Goal: Transaction & Acquisition: Subscribe to service/newsletter

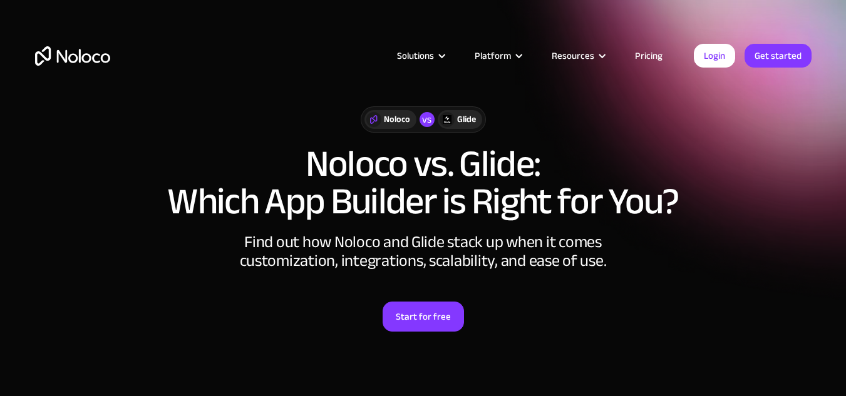
click at [148, 266] on div "Noloco vs Glide Noloco vs. Glide: Which App Builder is Right for You? Find out …" at bounding box center [424, 232] width 802 height 276
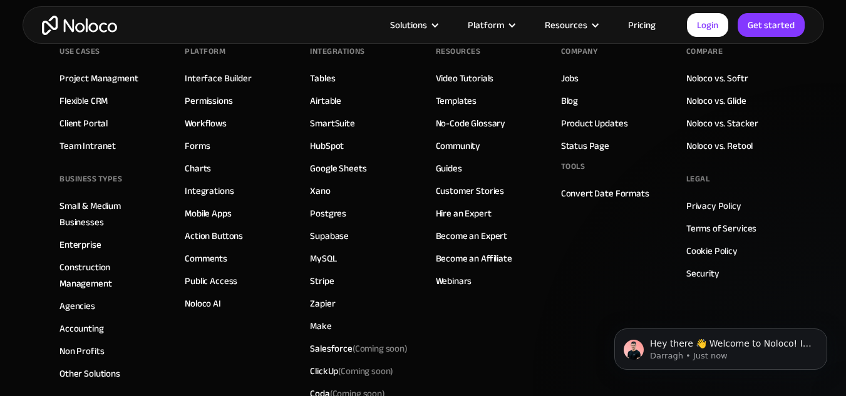
scroll to position [3452, 0]
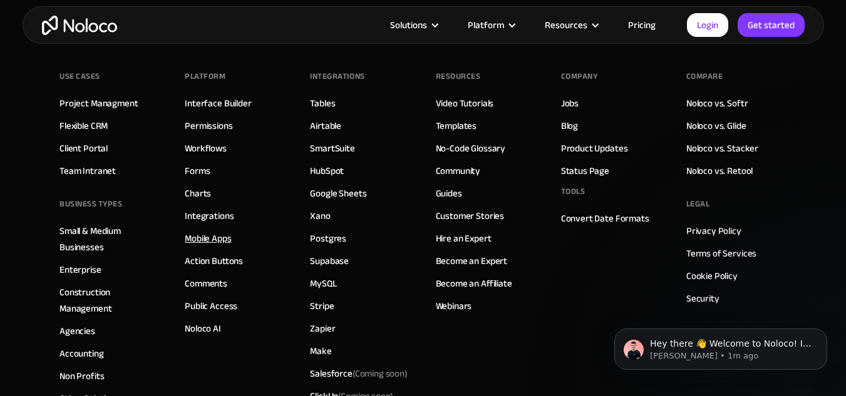
click at [200, 239] on link "Mobile Apps" at bounding box center [208, 238] width 46 height 16
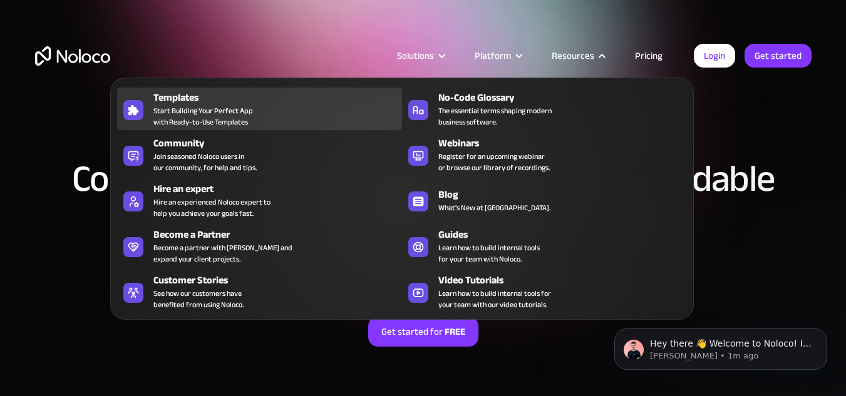
click at [199, 102] on div "Templates" at bounding box center [280, 97] width 254 height 15
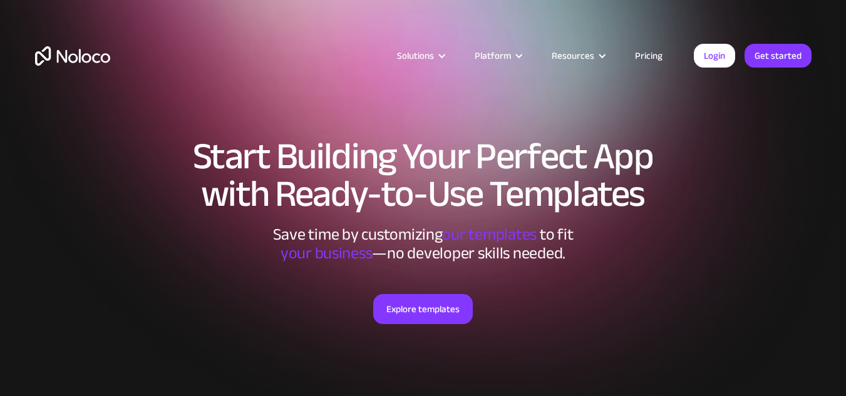
click at [150, 118] on section "Start Building Your Perfect App with Ready-to-Use Templates Save time by custom…" at bounding box center [423, 327] width 846 height 655
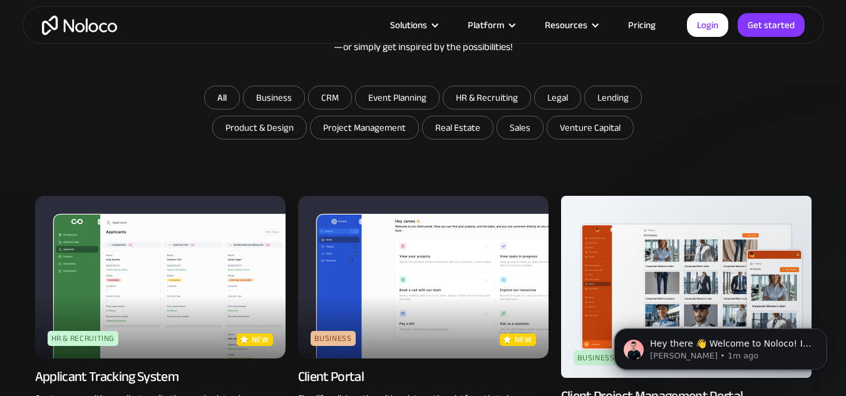
scroll to position [726, 0]
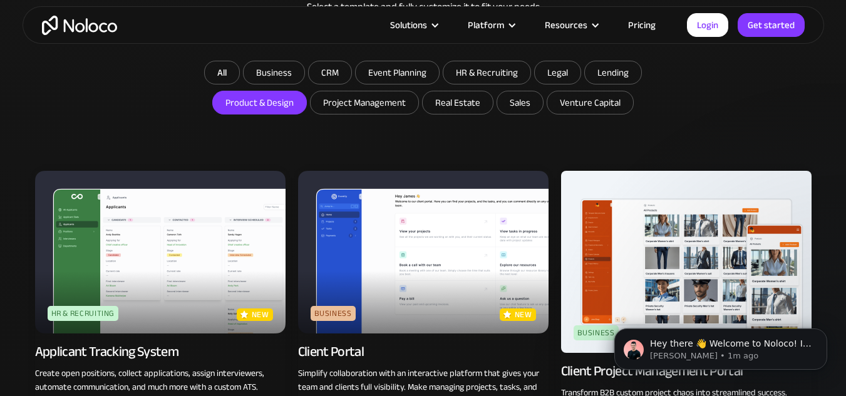
click at [274, 84] on input "Product & Design" at bounding box center [274, 72] width 61 height 23
checkbox input "true"
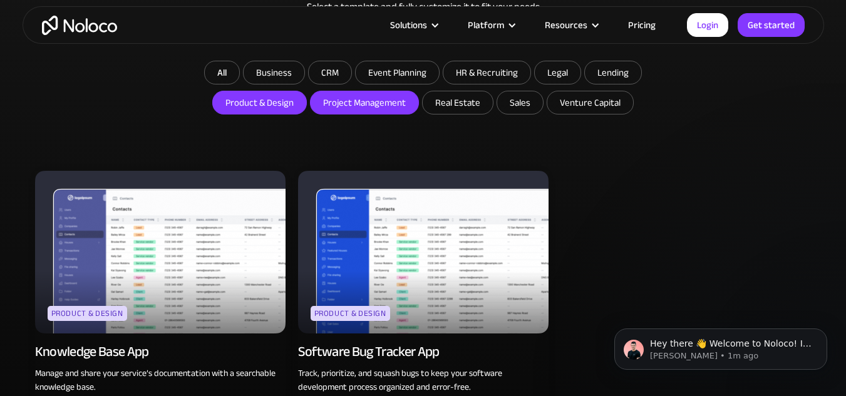
click at [304, 84] on input "Project Management" at bounding box center [274, 72] width 61 height 23
checkbox input "true"
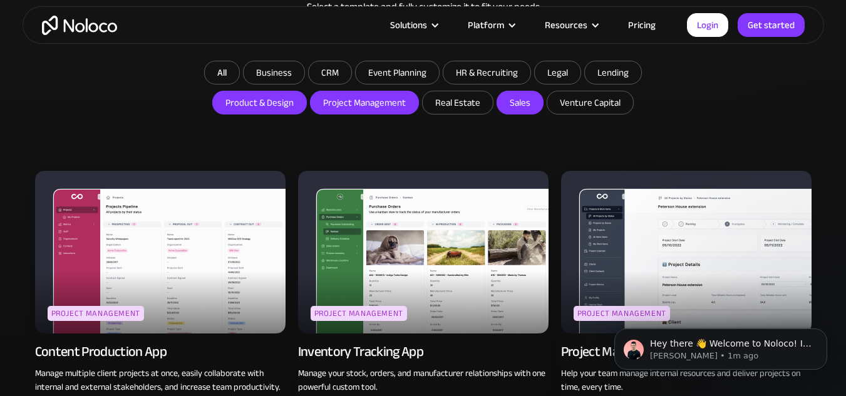
click at [493, 98] on input "Sales" at bounding box center [458, 102] width 70 height 23
checkbox input "true"
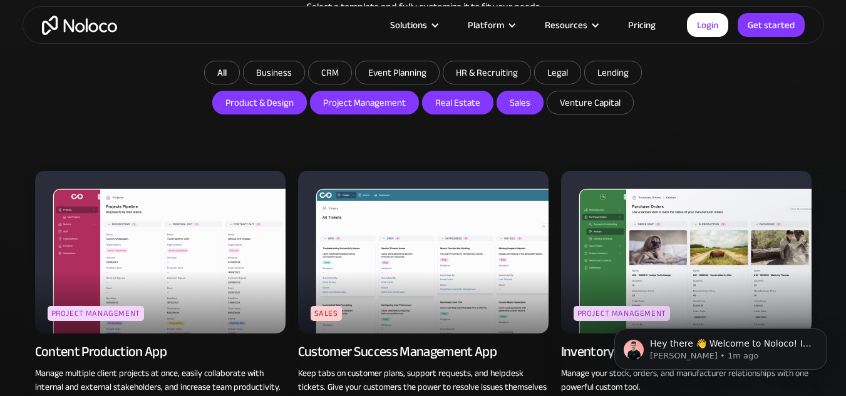
click at [460, 99] on input "Real Estate" at bounding box center [458, 102] width 70 height 23
checkbox input "true"
click at [493, 101] on input "Venture Capital" at bounding box center [458, 102] width 70 height 23
checkbox input "true"
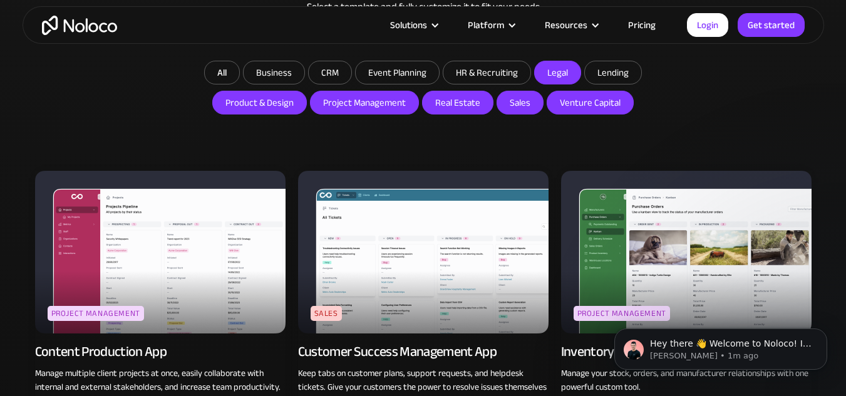
click at [580, 72] on label "Legal" at bounding box center [557, 73] width 47 height 24
click at [304, 72] on input "Legal" at bounding box center [274, 72] width 61 height 23
click at [228, 67] on link "All" at bounding box center [222, 73] width 36 height 24
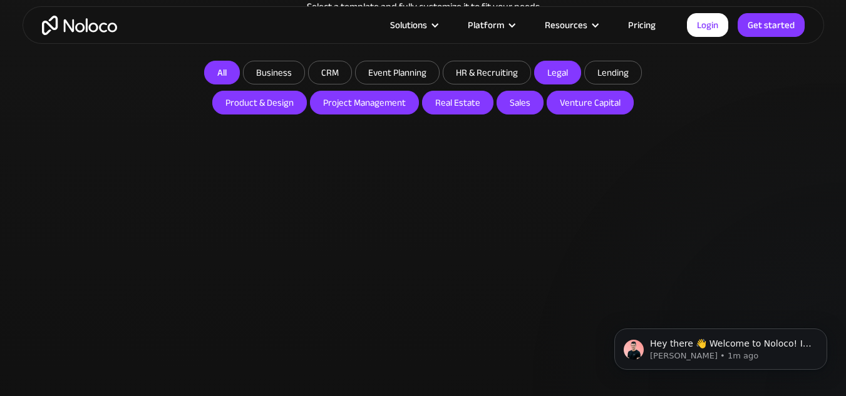
checkbox input "false"
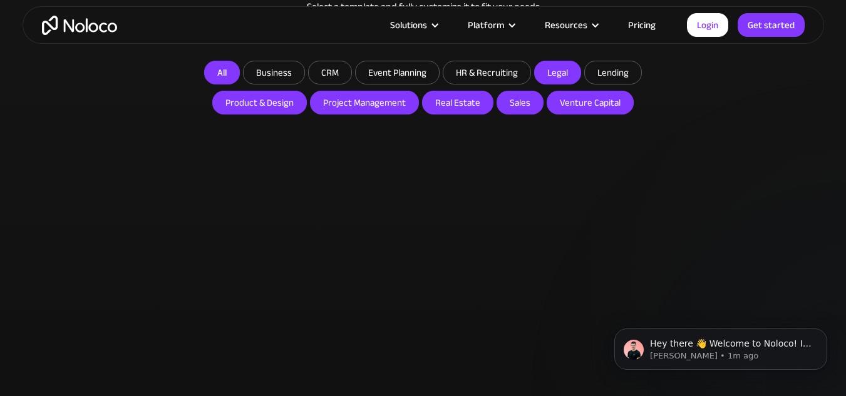
checkbox input "false"
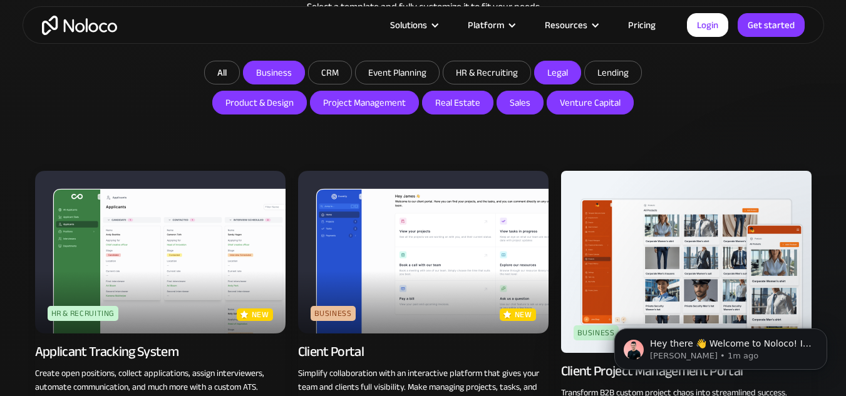
click at [273, 72] on input "Business" at bounding box center [274, 72] width 61 height 23
checkbox input "true"
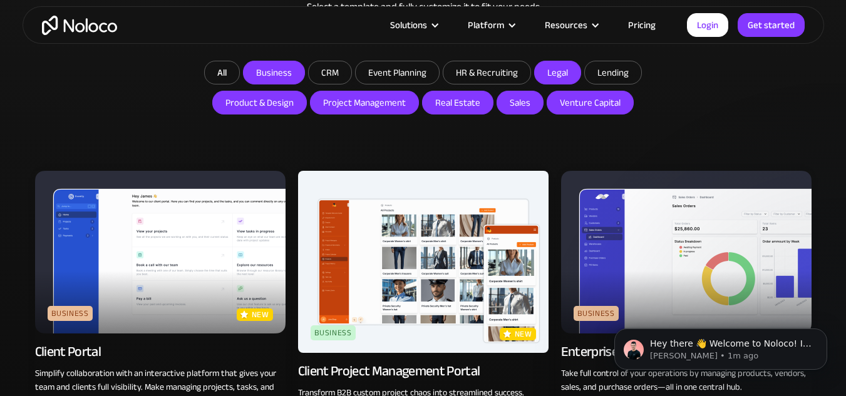
click at [745, 257] on img at bounding box center [686, 252] width 251 height 163
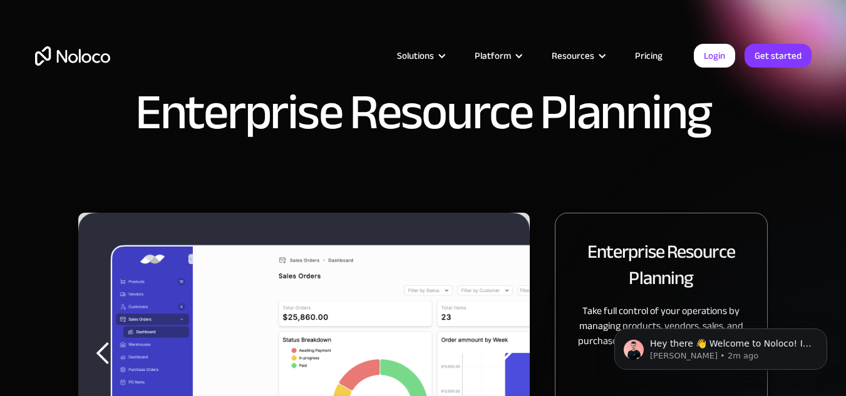
click at [645, 51] on link "Pricing" at bounding box center [648, 56] width 59 height 16
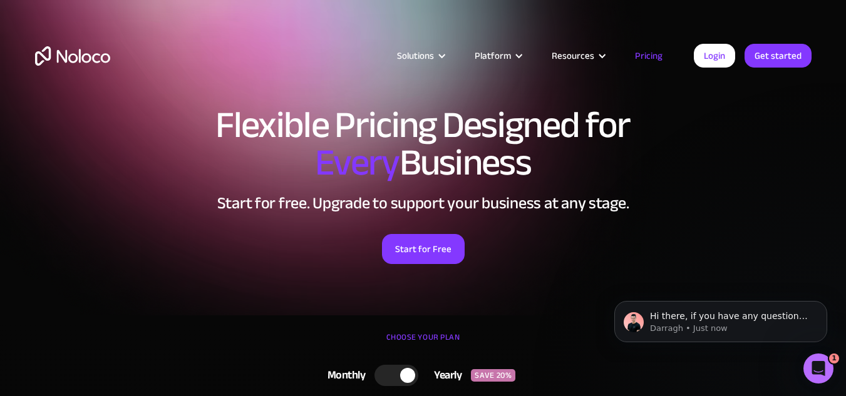
click at [685, 127] on h1 "Flexible Pricing Designed for Every Business" at bounding box center [423, 143] width 777 height 75
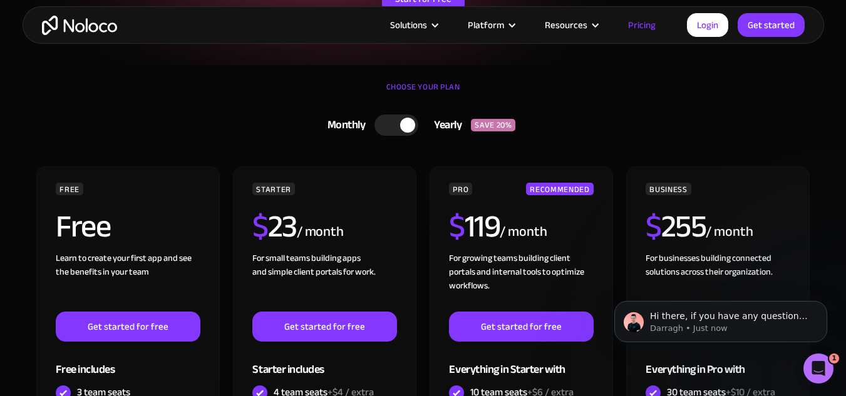
scroll to position [276, 0]
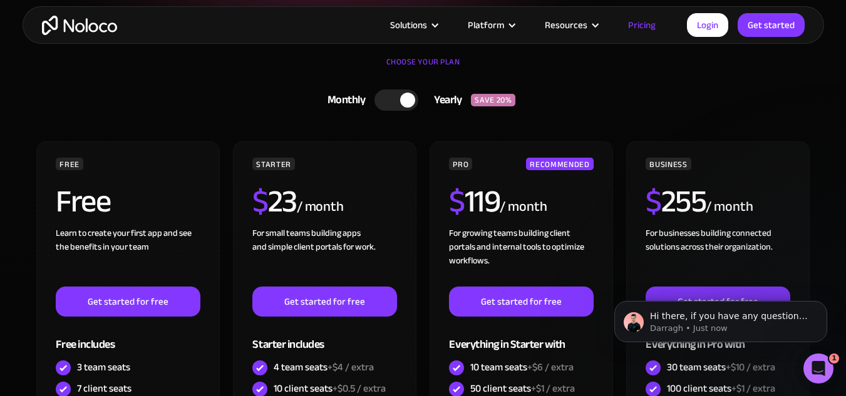
click at [407, 100] on div at bounding box center [407, 100] width 15 height 15
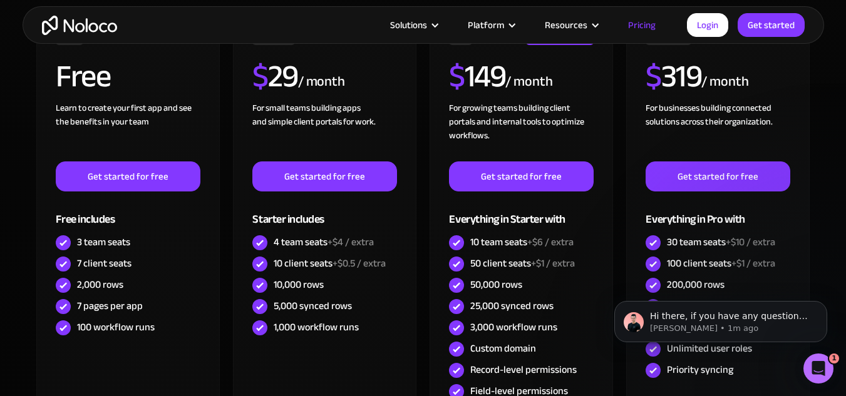
scroll to position [376, 0]
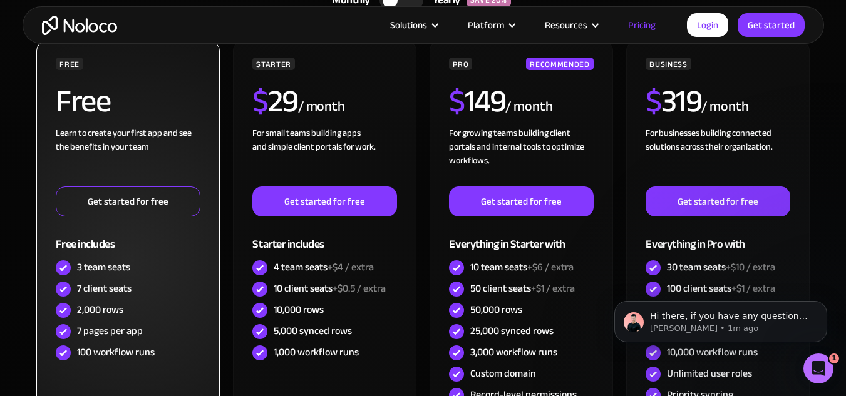
click at [125, 200] on link "Get started for free" at bounding box center [128, 202] width 144 height 30
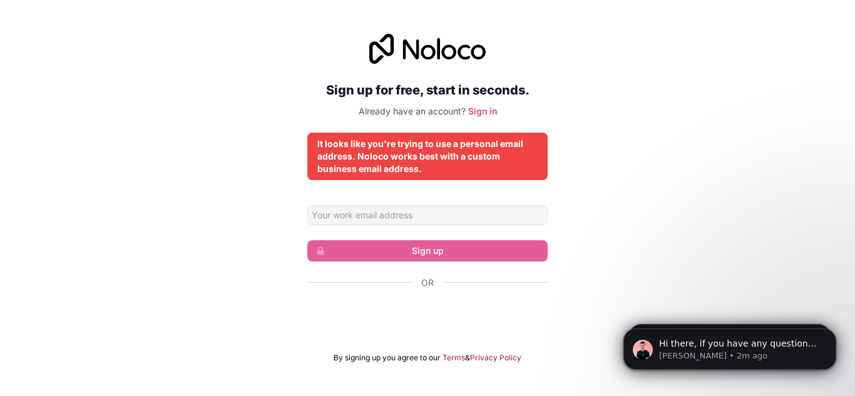
click at [477, 165] on div "It looks like you're trying to use a personal email address. Noloco works best …" at bounding box center [428, 157] width 220 height 38
click at [428, 216] on input "Email address" at bounding box center [427, 215] width 240 height 20
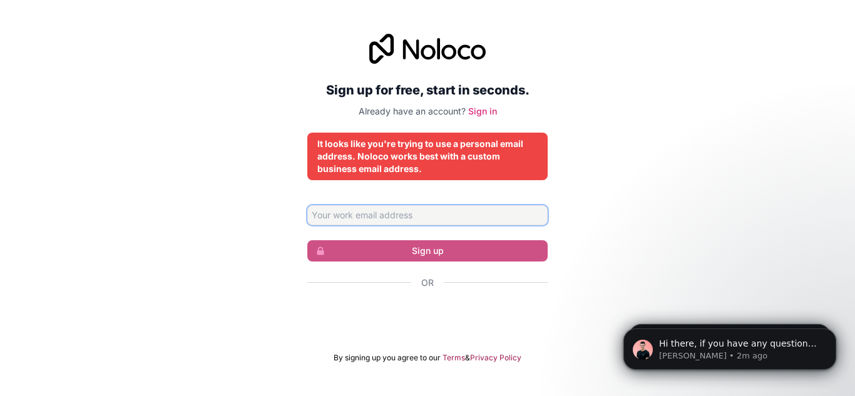
type input "[EMAIL_ADDRESS][DOMAIN_NAME]"
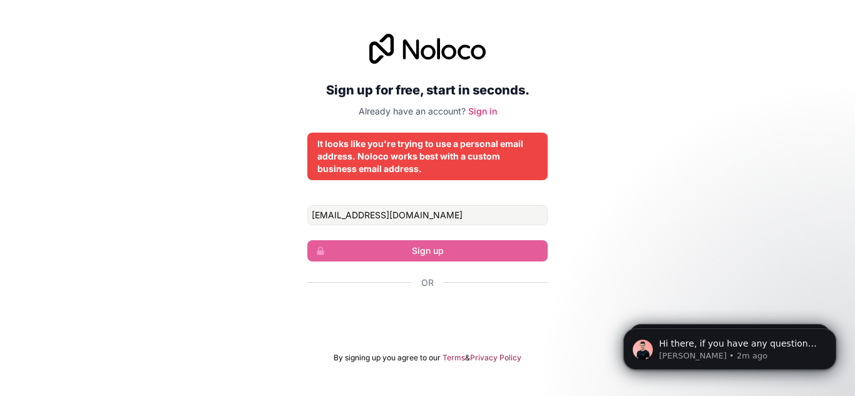
click at [645, 214] on div "Sign up for free, start in seconds. Already have an account? Sign in It looks l…" at bounding box center [427, 198] width 855 height 364
click at [587, 116] on div "Sign up for free, start in seconds. Already have an account? Sign in It looks l…" at bounding box center [427, 198] width 855 height 364
click at [487, 109] on link "Sign in" at bounding box center [482, 111] width 29 height 11
